Goal: Find specific page/section: Find specific page/section

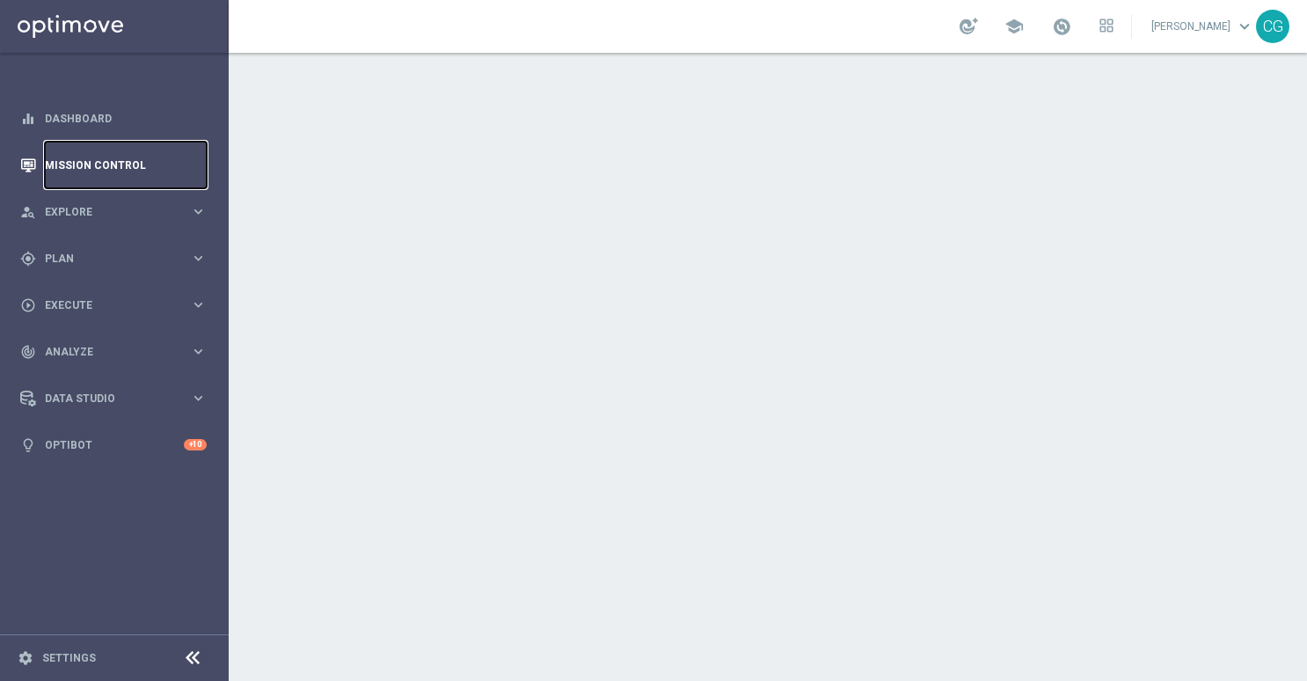
click at [68, 173] on link "Mission Control" at bounding box center [126, 165] width 162 height 47
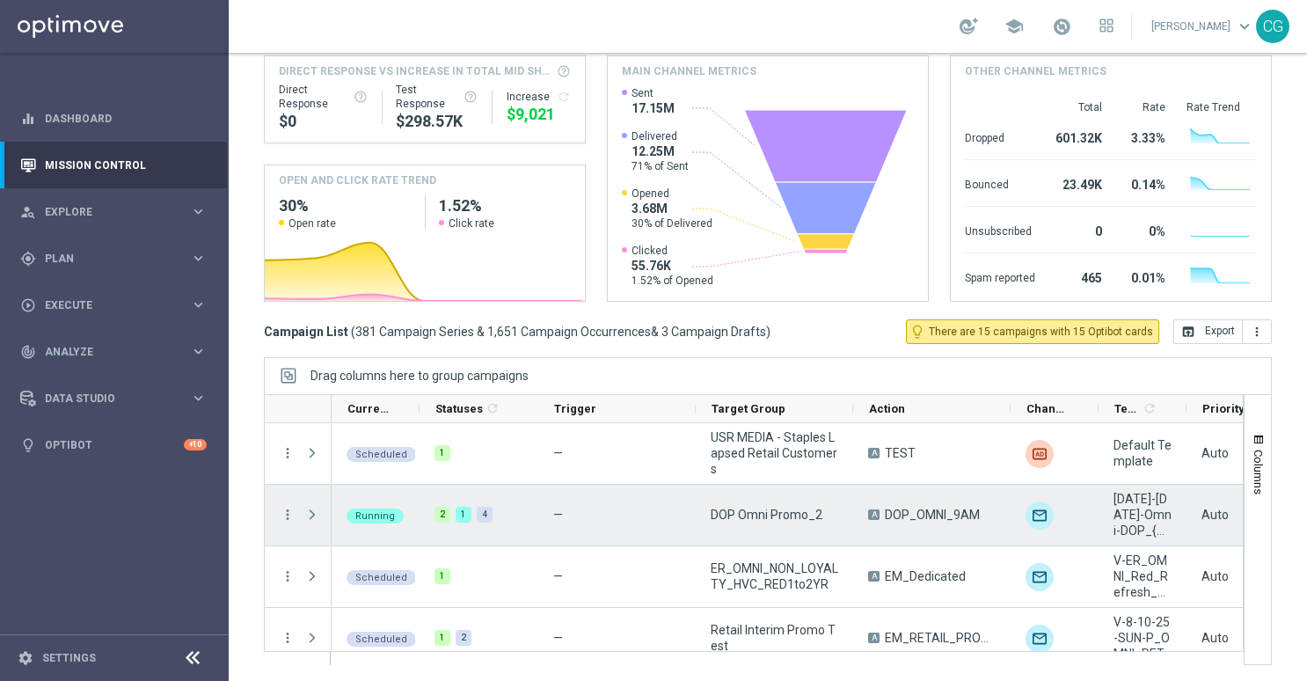
click at [309, 513] on span "Press SPACE to select this row." at bounding box center [312, 514] width 16 height 14
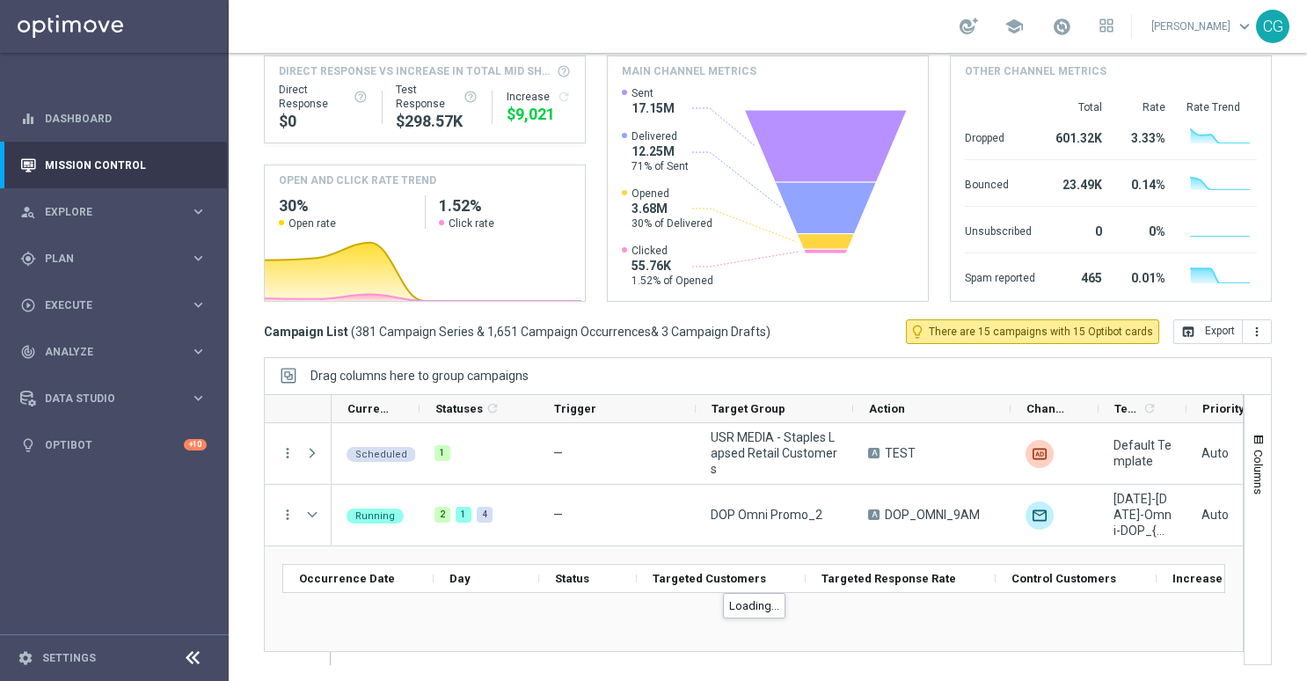
scroll to position [88, 0]
